Goal: Task Accomplishment & Management: Manage account settings

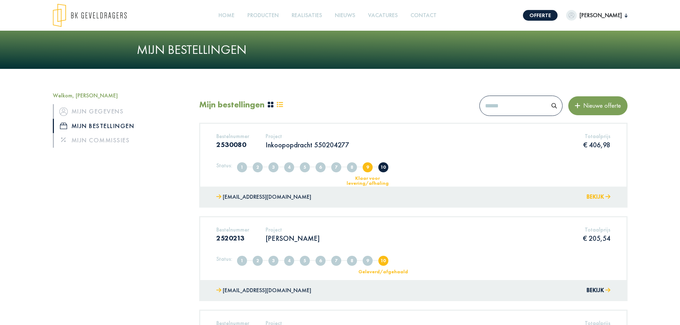
click at [587, 196] on button "Bekijk" at bounding box center [599, 197] width 24 height 10
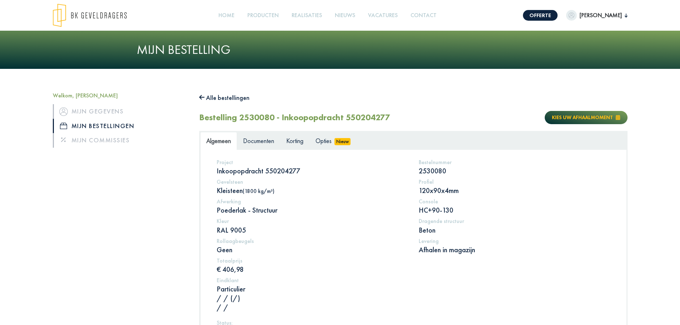
click at [562, 122] on button "Kies uw afhaalmoment" at bounding box center [586, 117] width 82 height 13
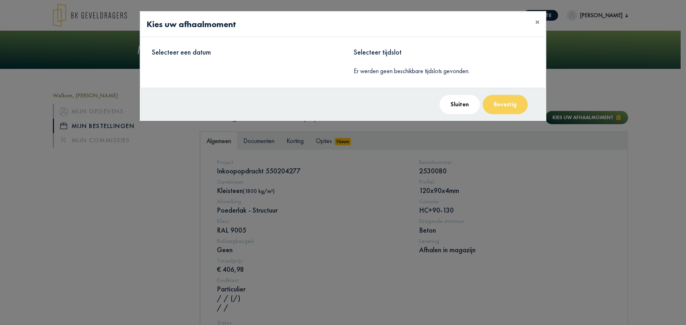
click at [523, 46] on div "Selecteer tijdslot Er werden geen beschikbare tijdslots gevonden." at bounding box center [444, 62] width 202 height 40
click at [453, 108] on button "Sluiten" at bounding box center [459, 104] width 40 height 19
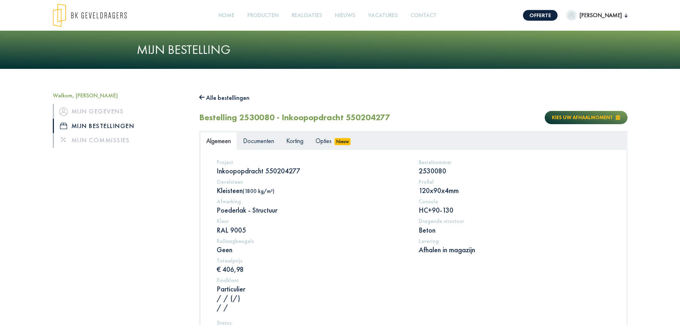
click at [581, 120] on span "Kies uw afhaalmoment" at bounding box center [582, 117] width 61 height 6
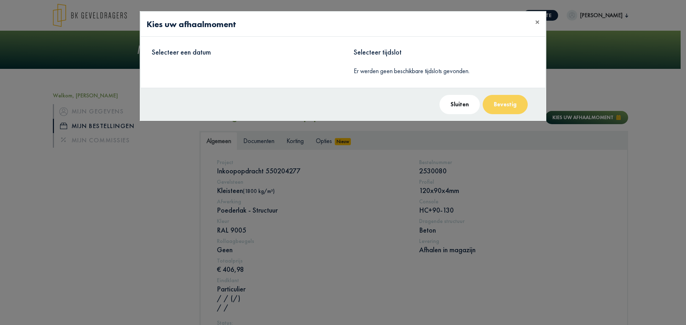
click at [470, 103] on button "Sluiten" at bounding box center [459, 104] width 40 height 19
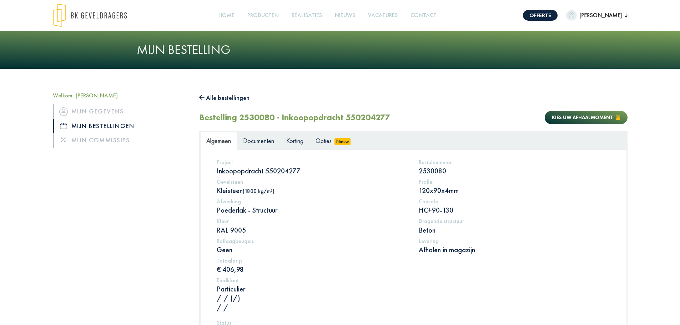
click at [491, 130] on div "Alle bestellingen Bestelling 2530080 - Inkoopopdracht 550204277 Kies uw afhaalm…" at bounding box center [413, 276] width 428 height 368
click at [596, 116] on span "Kies uw afhaalmoment" at bounding box center [582, 117] width 61 height 6
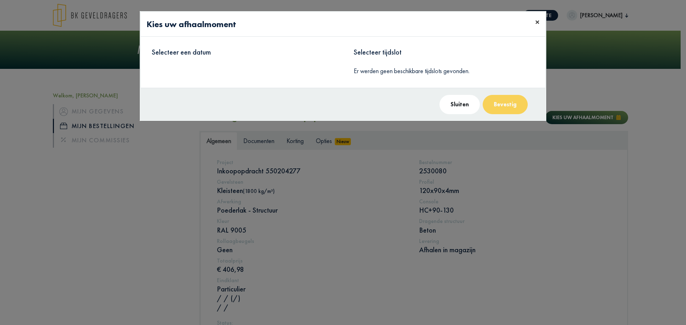
click at [538, 23] on span "×" at bounding box center [537, 21] width 4 height 11
